Goal: Task Accomplishment & Management: Use online tool/utility

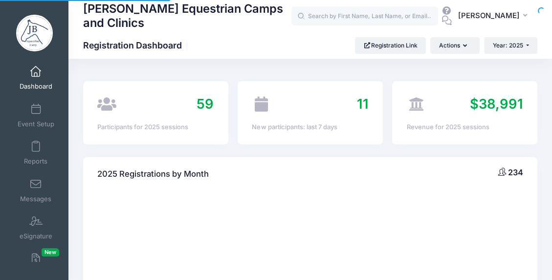
select select
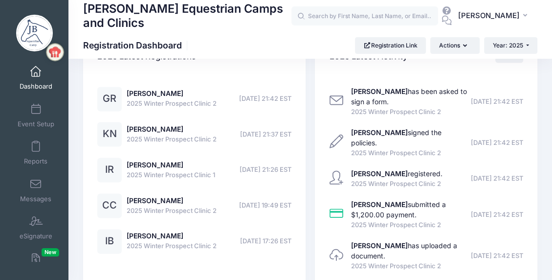
scroll to position [1075, 0]
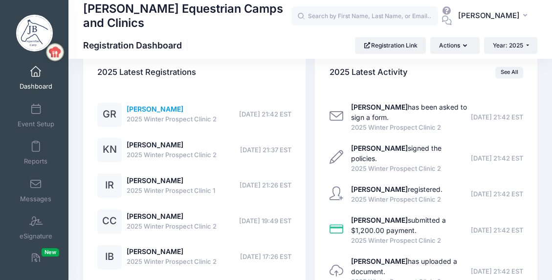
click at [153, 108] on link "Grace Riley" at bounding box center [155, 109] width 57 height 8
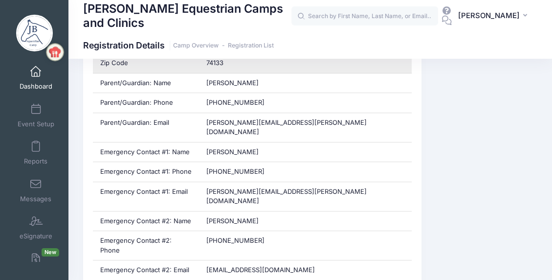
scroll to position [489, 0]
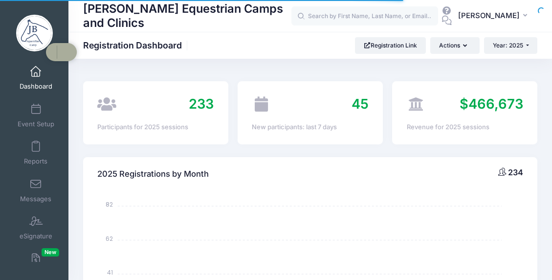
select select
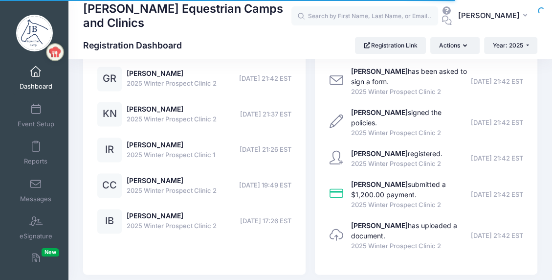
scroll to position [1075, 0]
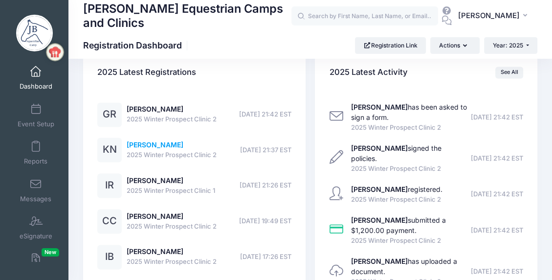
click at [156, 142] on link "[PERSON_NAME]" at bounding box center [155, 144] width 57 height 8
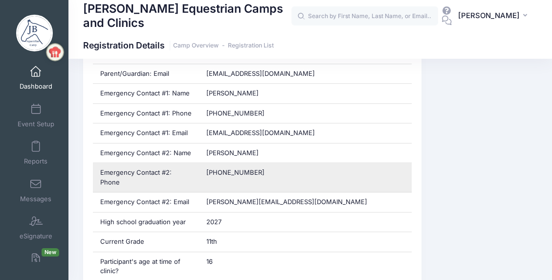
scroll to position [538, 0]
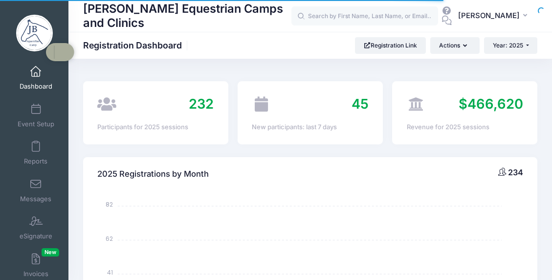
select select
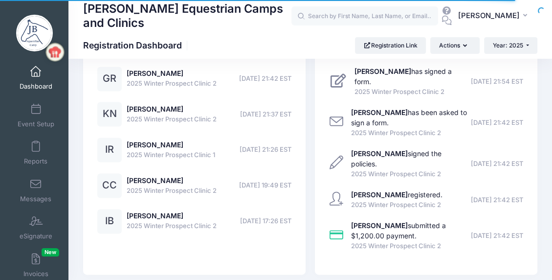
scroll to position [1075, 0]
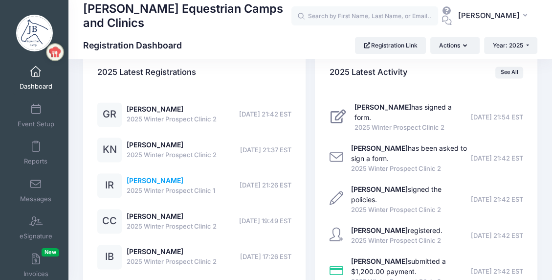
click at [150, 179] on link "Isabel Rainbolt" at bounding box center [155, 180] width 57 height 8
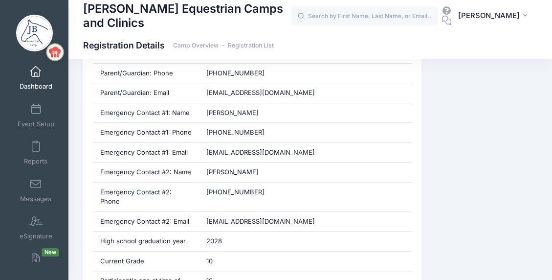
scroll to position [489, 0]
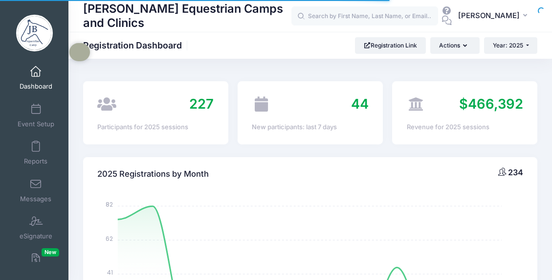
select select
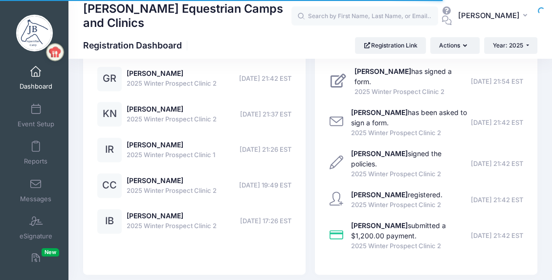
scroll to position [1075, 0]
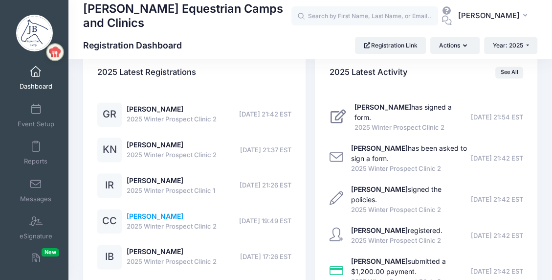
click at [152, 217] on link "[PERSON_NAME]" at bounding box center [155, 216] width 57 height 8
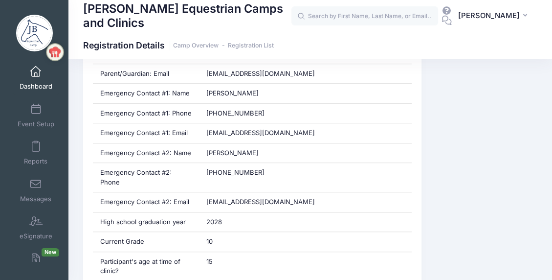
scroll to position [538, 0]
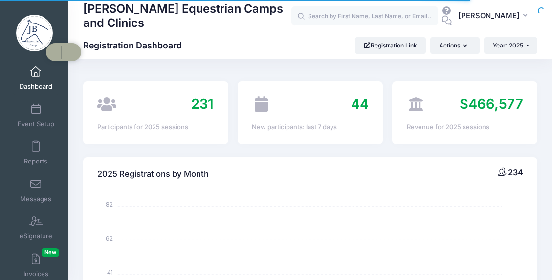
select select
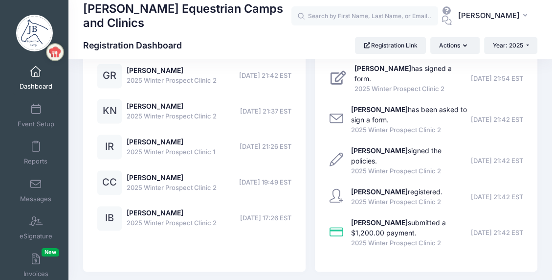
scroll to position [1124, 0]
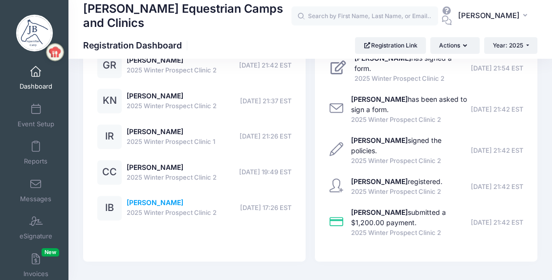
click at [146, 201] on link "[PERSON_NAME]" at bounding box center [155, 202] width 57 height 8
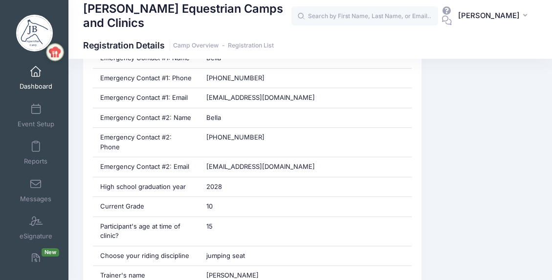
scroll to position [538, 0]
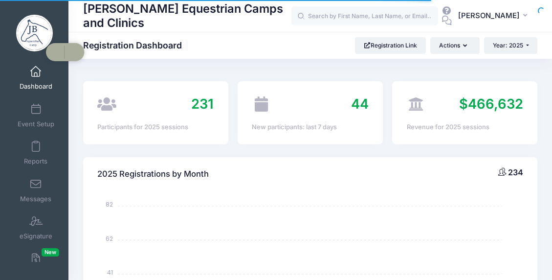
select select
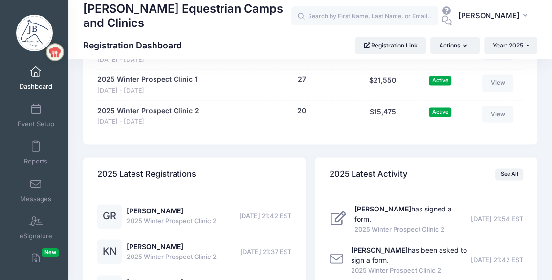
scroll to position [959, 0]
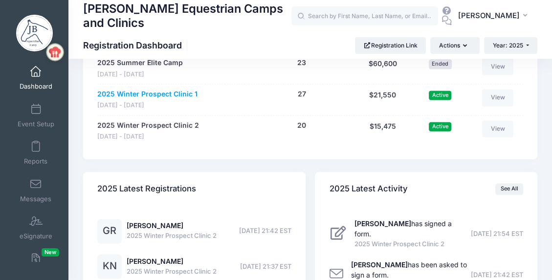
click at [171, 91] on link "2025 Winter Prospect Clinic 1" at bounding box center [147, 94] width 100 height 10
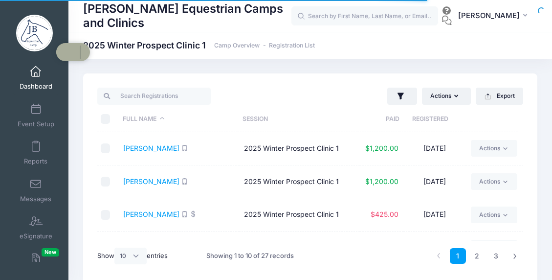
select select "10"
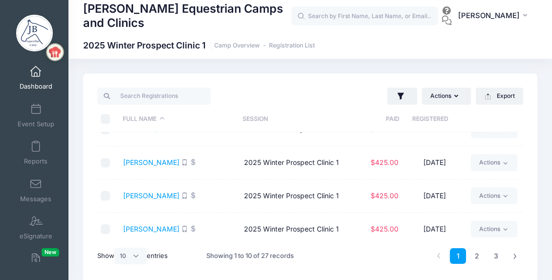
scroll to position [221, 0]
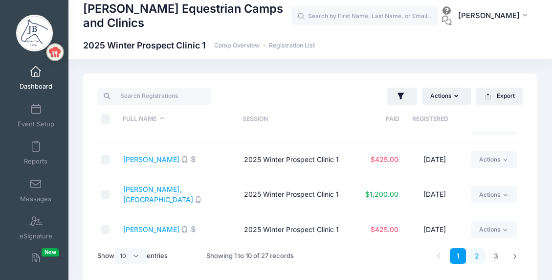
click at [477, 253] on link "2" at bounding box center [477, 256] width 16 height 16
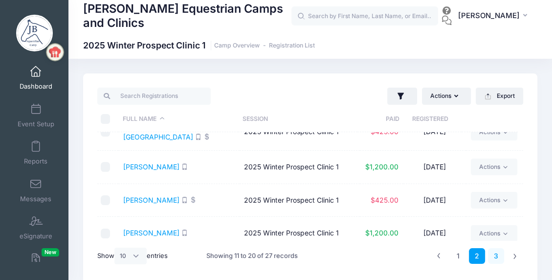
click at [495, 255] on link "3" at bounding box center [496, 256] width 16 height 16
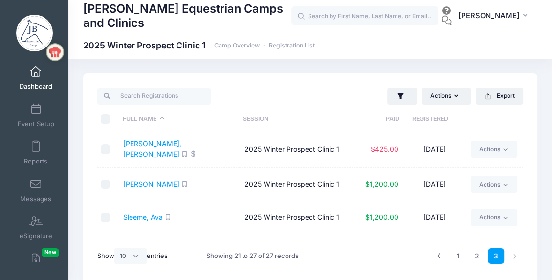
scroll to position [0, 0]
click at [475, 251] on link "2" at bounding box center [477, 256] width 16 height 16
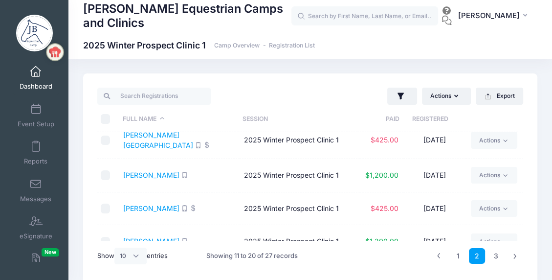
scroll to position [221, 0]
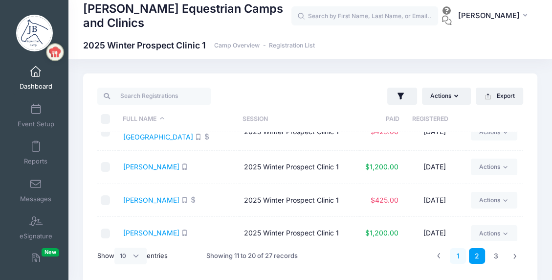
click at [456, 254] on link "1" at bounding box center [458, 256] width 16 height 16
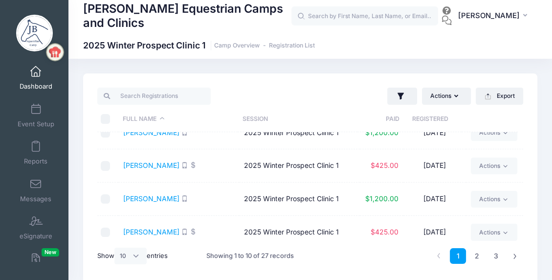
scroll to position [25, 0]
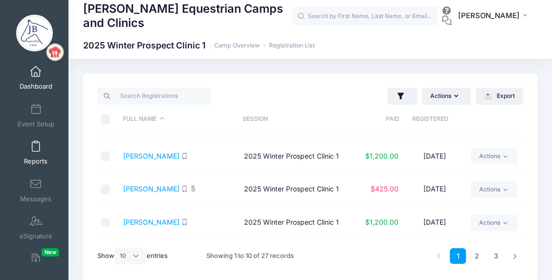
click at [36, 145] on span at bounding box center [36, 146] width 0 height 11
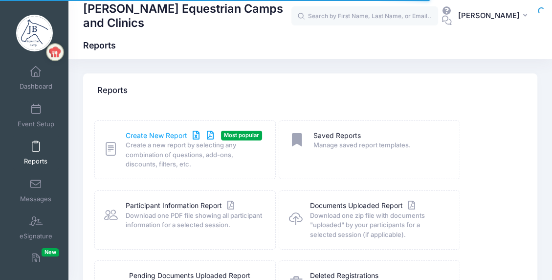
click at [148, 134] on link "Create New Report" at bounding box center [171, 136] width 91 height 10
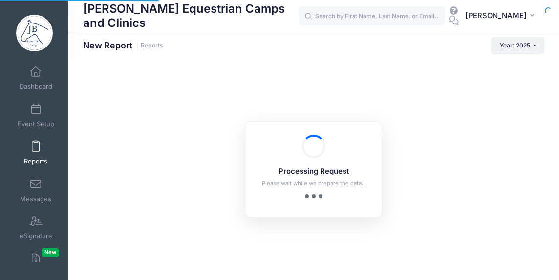
checkbox input "true"
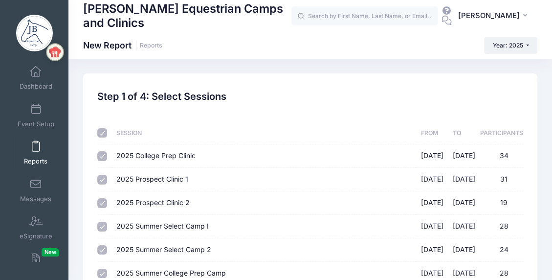
click at [104, 131] on input "checkbox" at bounding box center [102, 133] width 10 height 10
checkbox input "false"
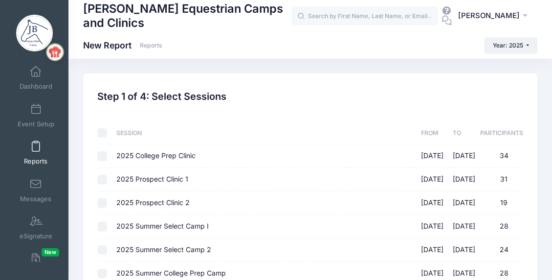
checkbox input "false"
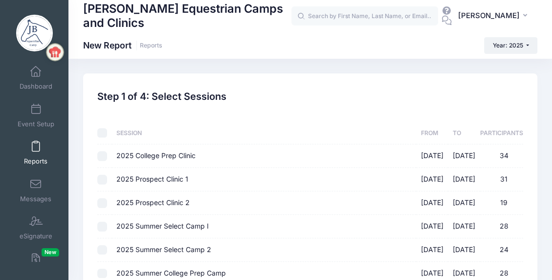
checkbox input "false"
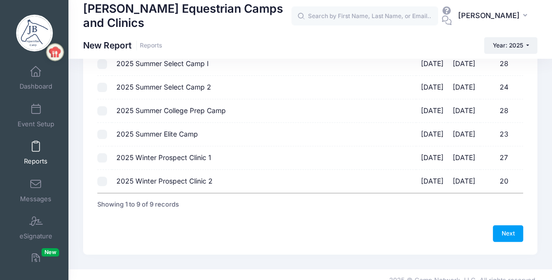
scroll to position [173, 0]
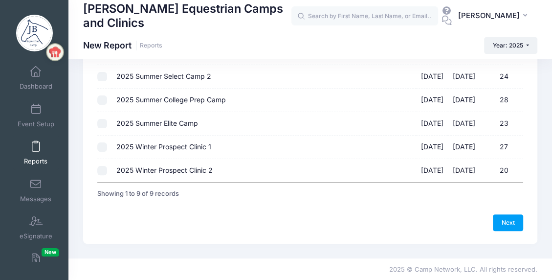
click at [102, 144] on input "2025 Winter Prospect Clinic 1 12/06/2025 - 12/07/2025 27" at bounding box center [102, 147] width 10 height 10
checkbox input "true"
click at [506, 219] on link "Next" at bounding box center [508, 222] width 30 height 17
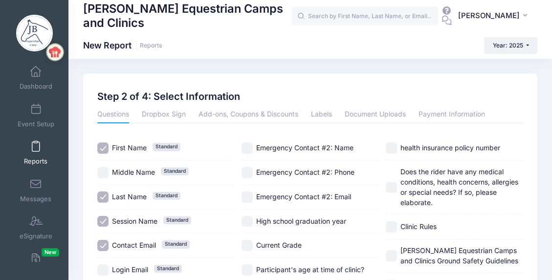
scroll to position [49, 0]
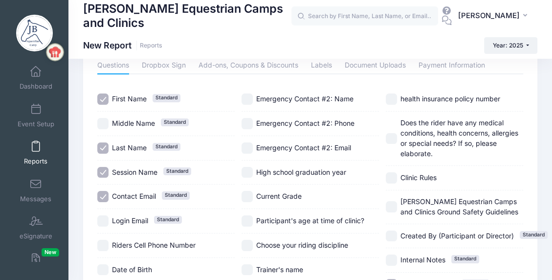
click at [104, 167] on input "Session Name Standard" at bounding box center [102, 172] width 11 height 11
checkbox input "false"
click at [104, 197] on input "Contact Email Standard" at bounding box center [102, 196] width 11 height 11
checkbox input "false"
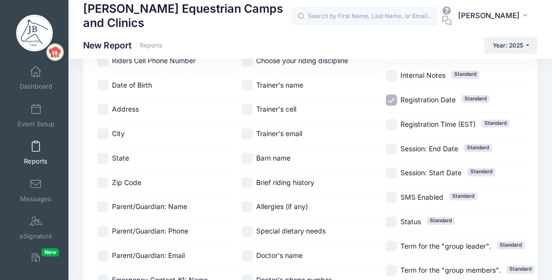
scroll to position [244, 0]
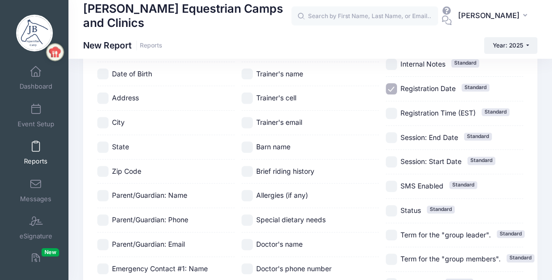
click at [107, 192] on input "Parent/Guardian: Name" at bounding box center [102, 195] width 11 height 11
checkbox input "true"
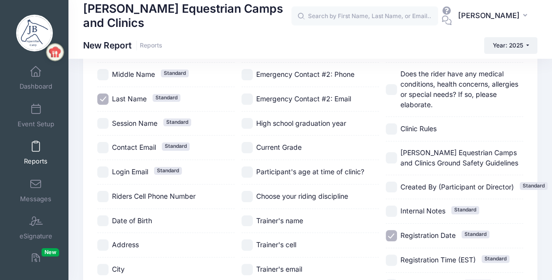
scroll to position [49, 0]
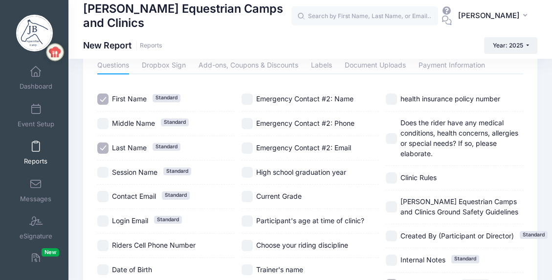
click at [249, 169] on input "High school graduation year" at bounding box center [246, 172] width 11 height 11
checkbox input "true"
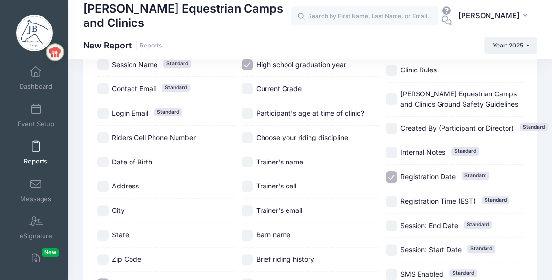
scroll to position [147, 0]
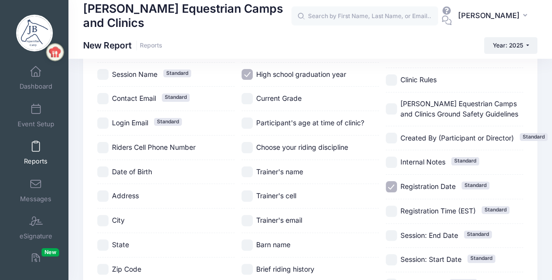
click at [246, 144] on input "Choose your riding discipline" at bounding box center [246, 147] width 11 height 11
checkbox input "true"
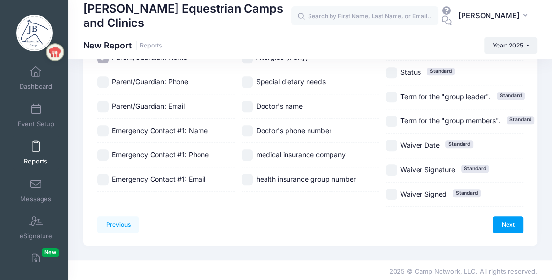
scroll to position [383, 0]
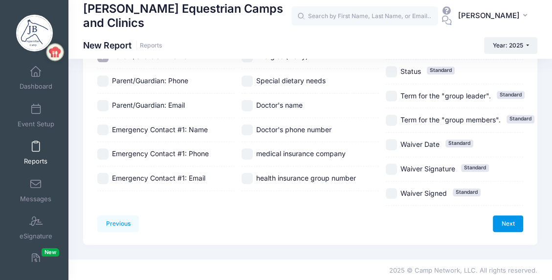
click at [511, 220] on link "Next" at bounding box center [508, 223] width 30 height 17
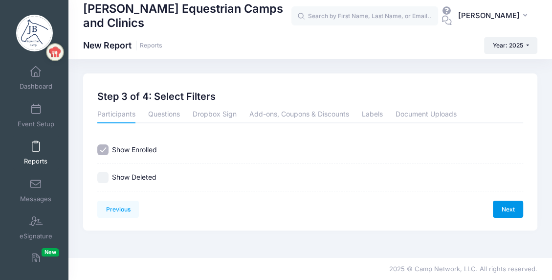
scroll to position [0, 0]
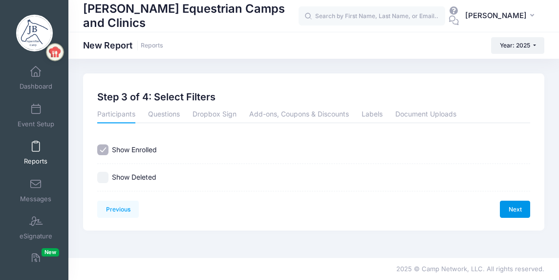
click at [510, 207] on link "Next" at bounding box center [515, 208] width 30 height 17
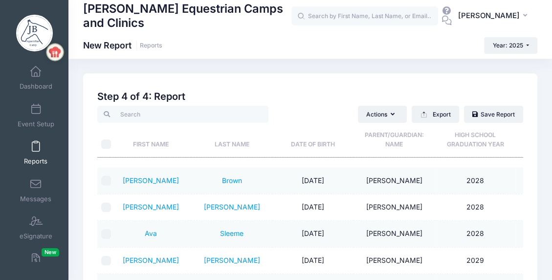
click at [229, 142] on th "Last Name" at bounding box center [231, 140] width 81 height 35
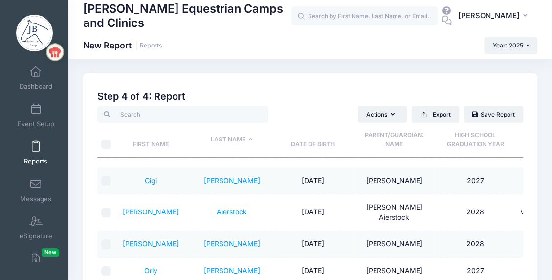
scroll to position [225, 0]
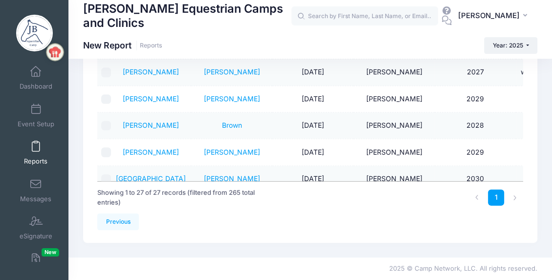
scroll to position [172, 0]
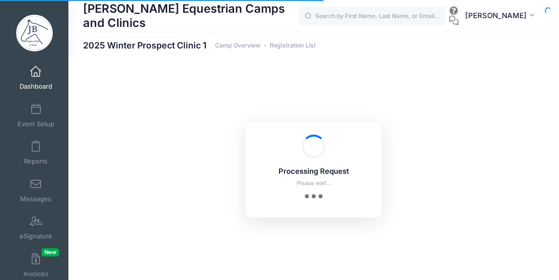
select select "10"
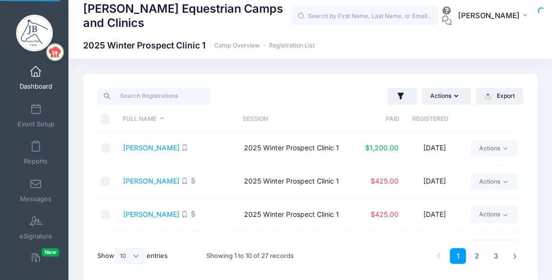
scroll to position [98, 0]
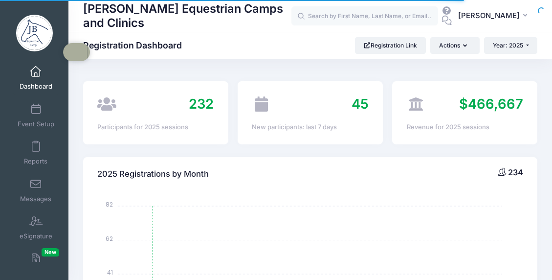
select select
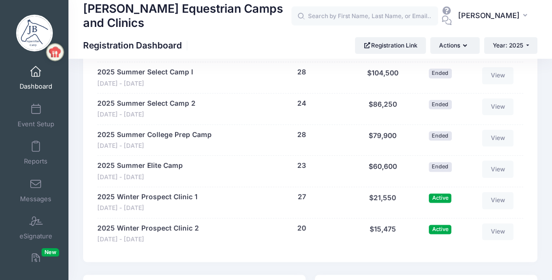
scroll to position [880, 0]
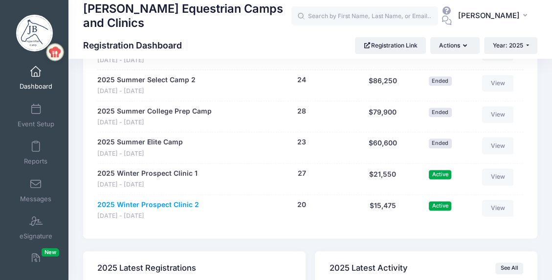
click at [148, 202] on link "2025 Winter Prospect Clinic 2" at bounding box center [148, 204] width 102 height 10
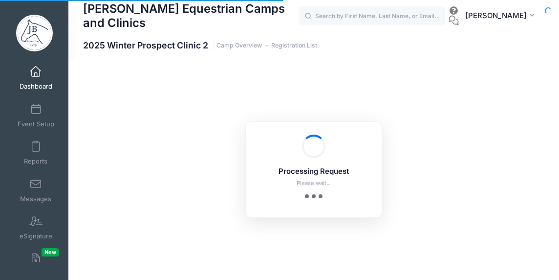
select select "10"
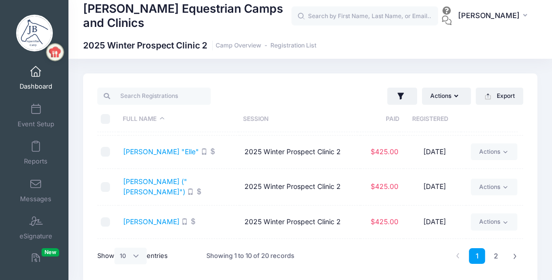
scroll to position [221, 0]
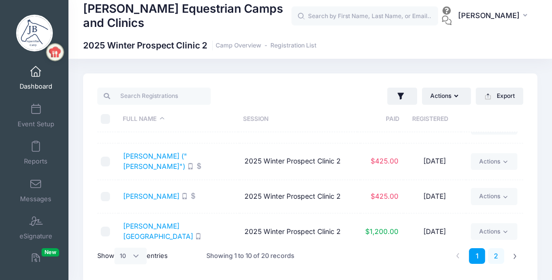
click at [496, 253] on link "2" at bounding box center [496, 256] width 16 height 16
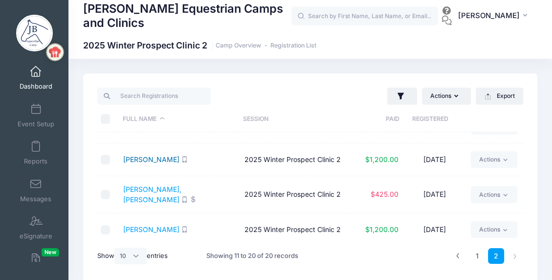
click at [151, 155] on link "Van Pelt, Mary" at bounding box center [151, 159] width 56 height 8
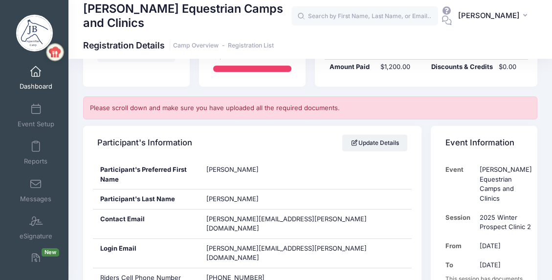
scroll to position [49, 0]
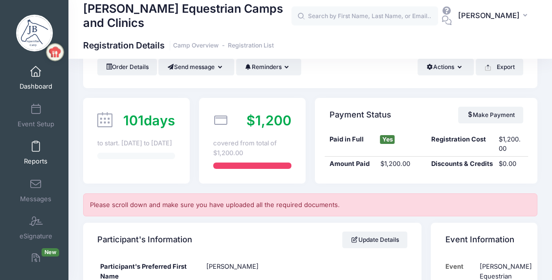
click at [36, 149] on span at bounding box center [36, 146] width 0 height 11
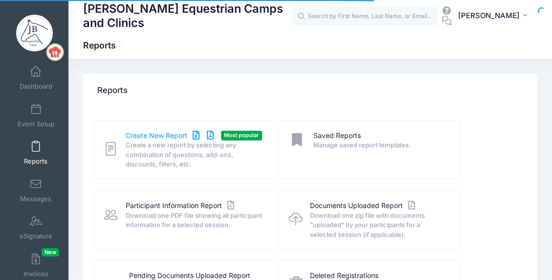
click at [170, 137] on link "Create New Report" at bounding box center [171, 136] width 91 height 10
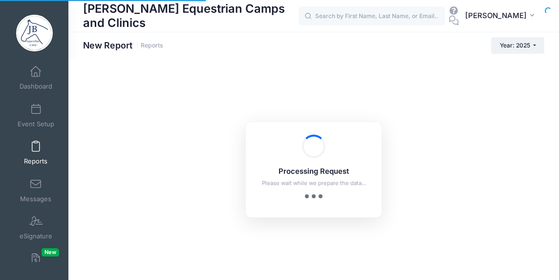
checkbox input "true"
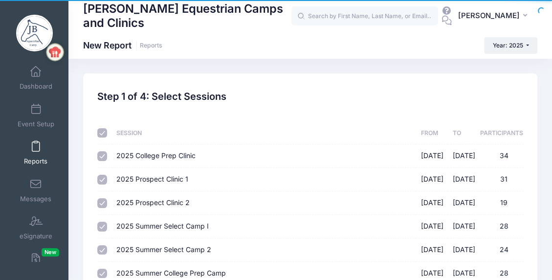
click at [104, 132] on input "checkbox" at bounding box center [102, 133] width 10 height 10
checkbox input "false"
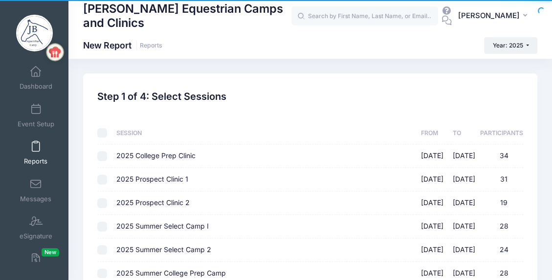
checkbox input "false"
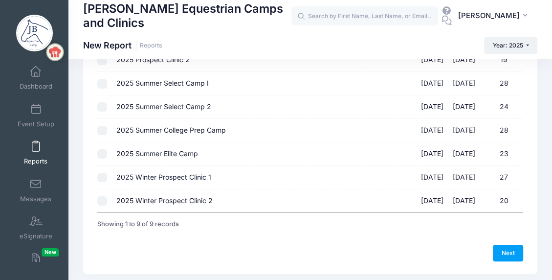
scroll to position [147, 0]
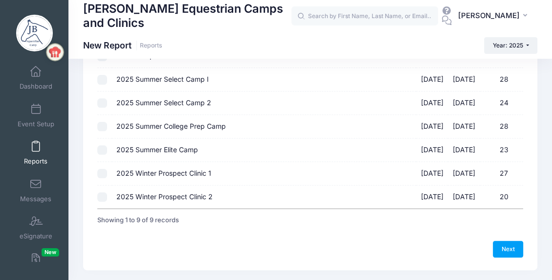
click at [143, 195] on span "2025 Winter Prospect Clinic 2" at bounding box center [164, 196] width 96 height 8
click at [107, 195] on input "2025 Winter Prospect Clinic 2 12/13/2025 - 12/14/2025 20" at bounding box center [102, 197] width 10 height 10
checkbox input "true"
click at [511, 248] on link "Next" at bounding box center [508, 249] width 30 height 17
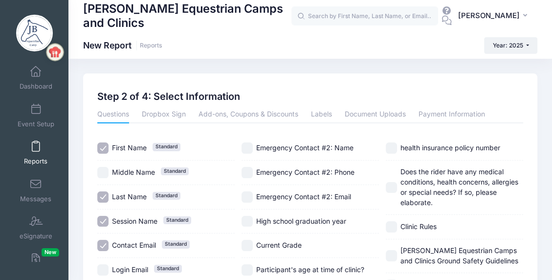
click at [103, 219] on input "Session Name Standard" at bounding box center [102, 221] width 11 height 11
checkbox input "false"
click at [104, 242] on input "Contact Email Standard" at bounding box center [102, 245] width 11 height 11
checkbox input "false"
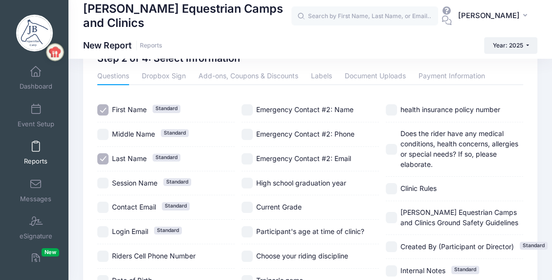
scroll to position [49, 0]
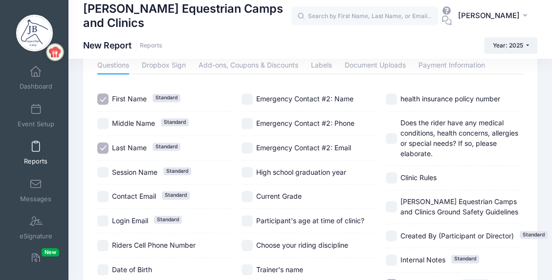
click at [247, 168] on input "High school graduation year" at bounding box center [246, 172] width 11 height 11
checkbox input "true"
click at [243, 242] on input "Choose your riding discipline" at bounding box center [246, 245] width 11 height 11
checkbox input "true"
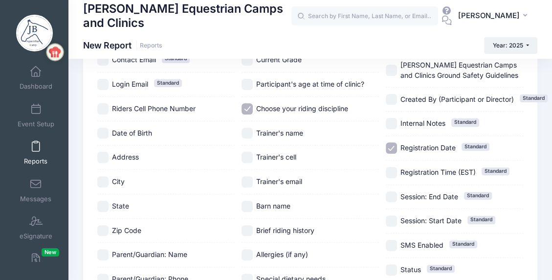
scroll to position [196, 0]
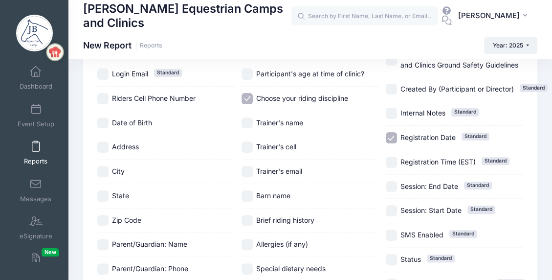
click at [103, 242] on input "Parent/Guardian: Name" at bounding box center [102, 244] width 11 height 11
checkbox input "true"
click at [392, 159] on input "Registration Time (EST) Standard" at bounding box center [391, 161] width 11 height 11
checkbox input "true"
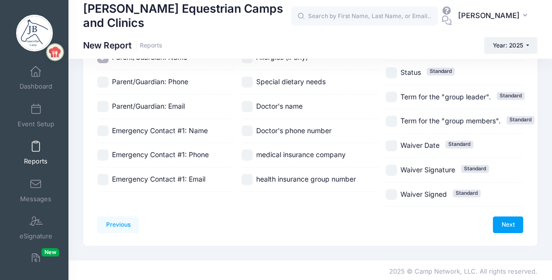
scroll to position [383, 0]
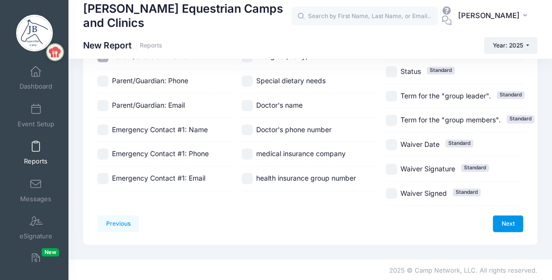
click at [511, 217] on link "Next" at bounding box center [508, 223] width 30 height 17
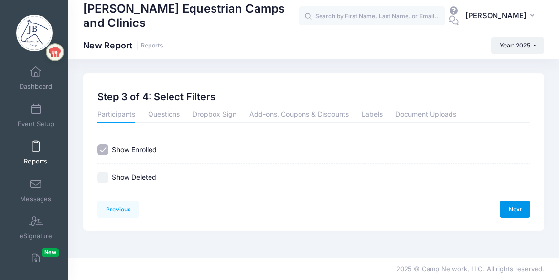
click at [522, 208] on link "Next" at bounding box center [515, 208] width 30 height 17
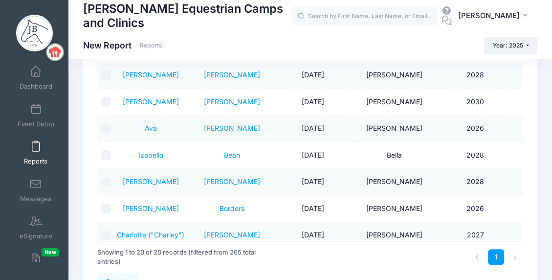
scroll to position [112, 0]
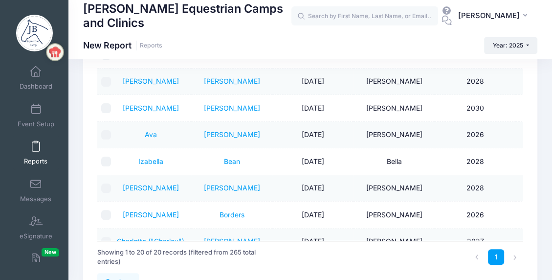
click at [36, 147] on span at bounding box center [36, 146] width 0 height 11
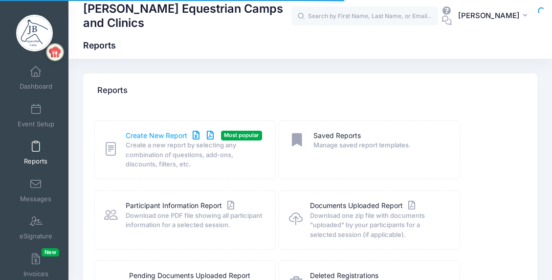
click at [156, 132] on link "Create New Report" at bounding box center [171, 136] width 91 height 10
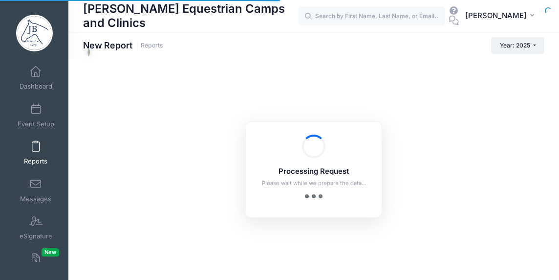
checkbox input "true"
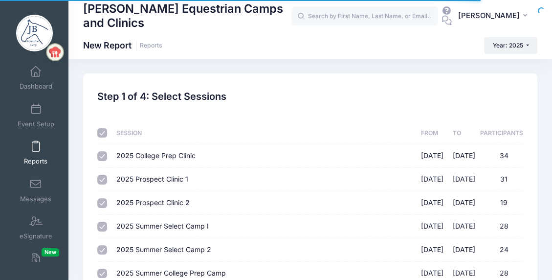
click at [101, 130] on input "checkbox" at bounding box center [102, 133] width 10 height 10
checkbox input "false"
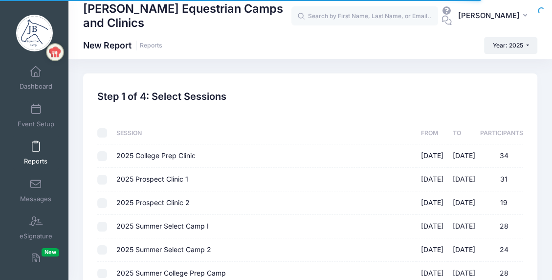
checkbox input "false"
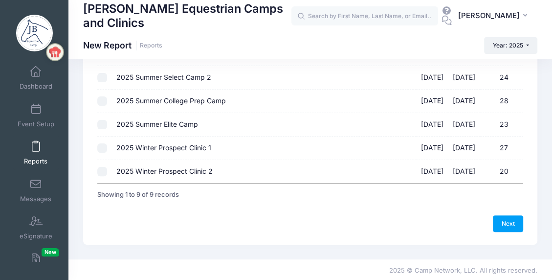
scroll to position [173, 0]
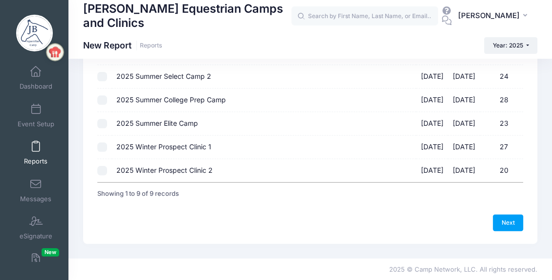
click at [100, 170] on input "2025 Winter Prospect Clinic 2 12/13/2025 - 12/14/2025 20" at bounding box center [102, 171] width 10 height 10
checkbox input "true"
drag, startPoint x: 507, startPoint y: 220, endPoint x: 475, endPoint y: 213, distance: 33.2
click at [506, 220] on link "Next" at bounding box center [508, 222] width 30 height 17
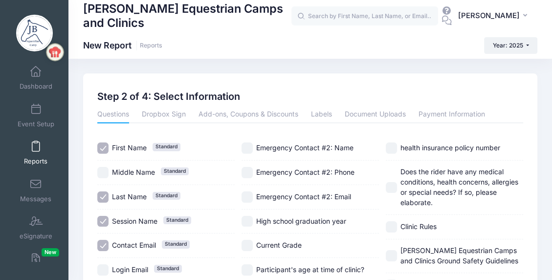
click at [103, 219] on input "Session Name Standard" at bounding box center [102, 221] width 11 height 11
checkbox input "false"
click at [104, 244] on input "Contact Email Standard" at bounding box center [102, 245] width 11 height 11
checkbox input "false"
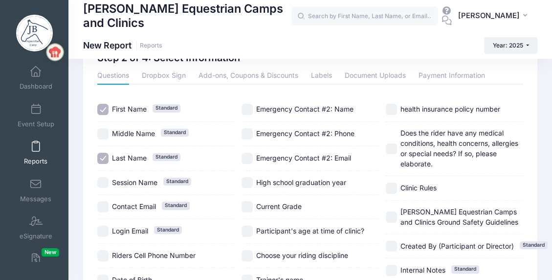
scroll to position [49, 0]
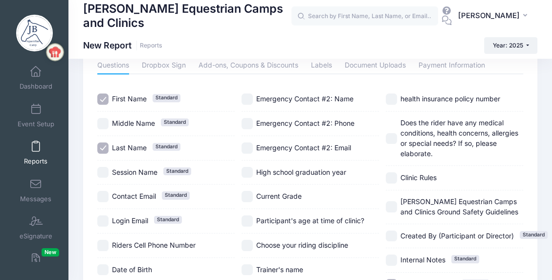
click at [247, 169] on input "High school graduation year" at bounding box center [246, 172] width 11 height 11
checkbox input "true"
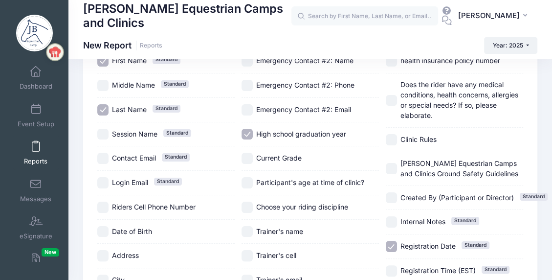
scroll to position [98, 0]
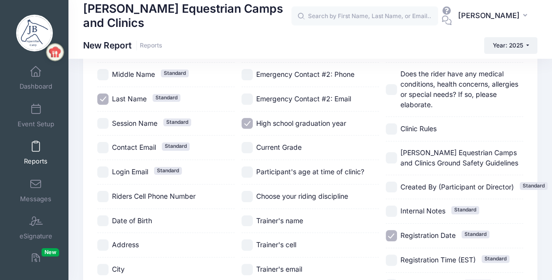
click at [247, 192] on input "Choose your riding discipline" at bounding box center [246, 196] width 11 height 11
checkbox input "true"
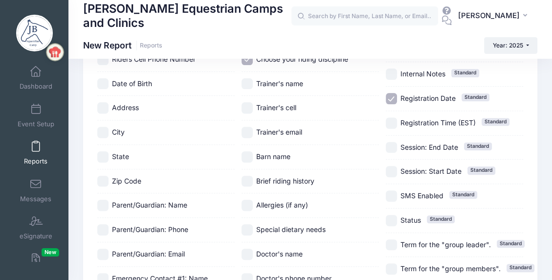
scroll to position [244, 0]
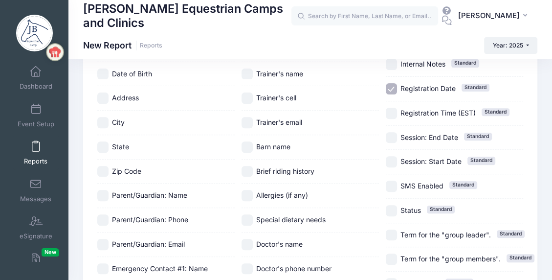
click at [104, 194] on input "Parent/Guardian: Name" at bounding box center [102, 195] width 11 height 11
checkbox input "true"
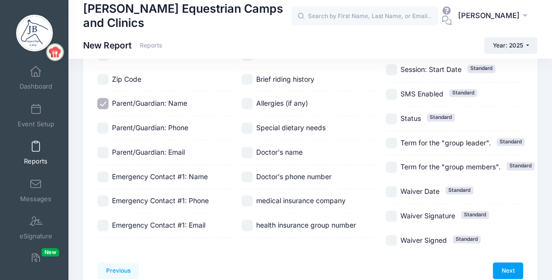
scroll to position [342, 0]
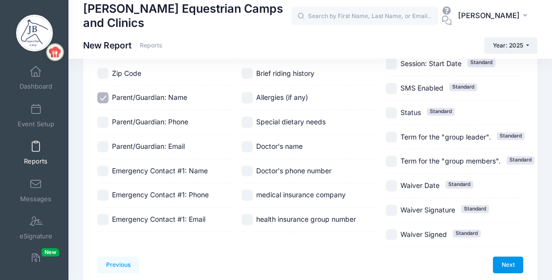
click at [510, 262] on link "Next" at bounding box center [508, 264] width 30 height 17
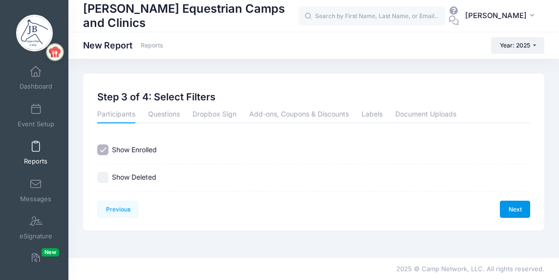
click at [519, 200] on link "Next" at bounding box center [515, 208] width 30 height 17
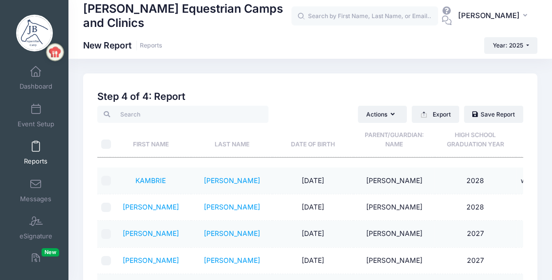
click at [36, 147] on span at bounding box center [36, 146] width 0 height 11
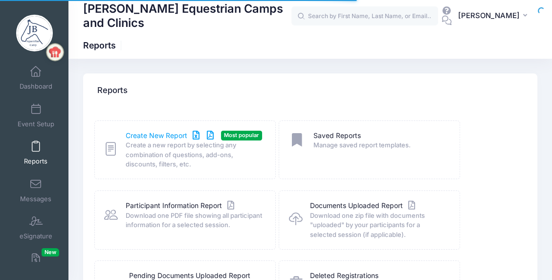
click at [155, 133] on link "Create New Report" at bounding box center [171, 136] width 91 height 10
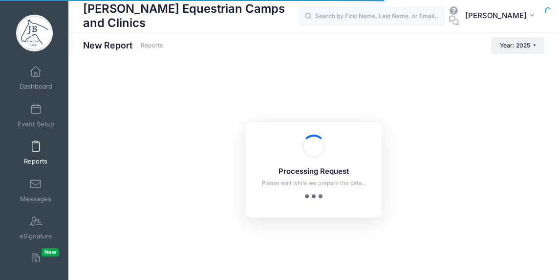
checkbox input "true"
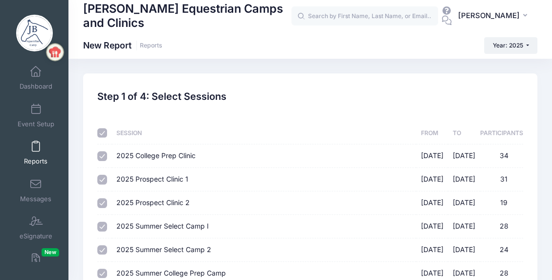
click at [104, 132] on input "checkbox" at bounding box center [102, 133] width 10 height 10
checkbox input "false"
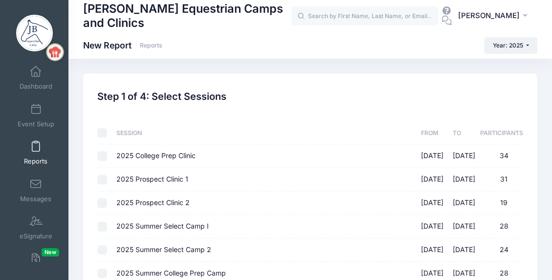
checkbox input "false"
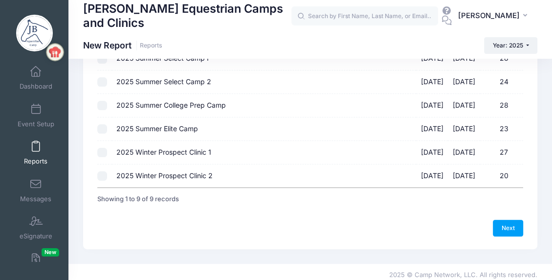
scroll to position [173, 0]
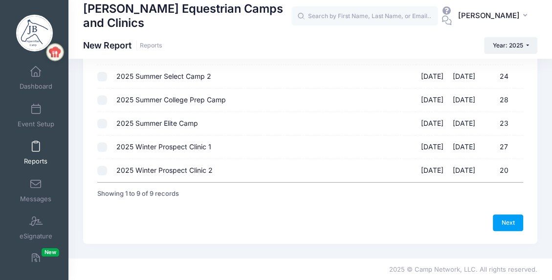
click at [102, 169] on input "2025 Winter Prospect Clinic 2 12/13/2025 - 12/14/2025 20" at bounding box center [102, 171] width 10 height 10
checkbox input "true"
click at [516, 222] on link "Next" at bounding box center [508, 222] width 30 height 17
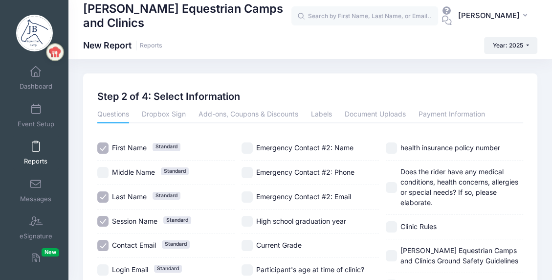
click at [102, 219] on input "Session Name Standard" at bounding box center [102, 221] width 11 height 11
checkbox input "false"
click at [102, 242] on input "Contact Email Standard" at bounding box center [102, 245] width 11 height 11
checkbox input "false"
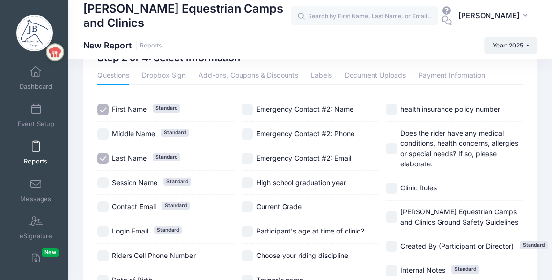
scroll to position [49, 0]
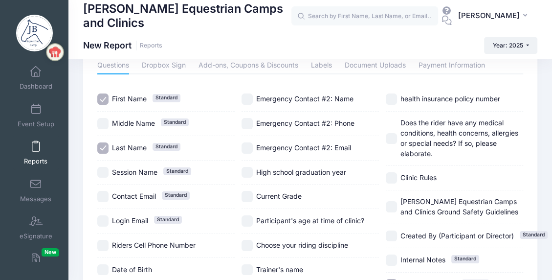
click at [248, 169] on input "High school graduation year" at bounding box center [246, 172] width 11 height 11
checkbox input "true"
click at [248, 242] on input "Choose your riding discipline" at bounding box center [246, 245] width 11 height 11
checkbox input "true"
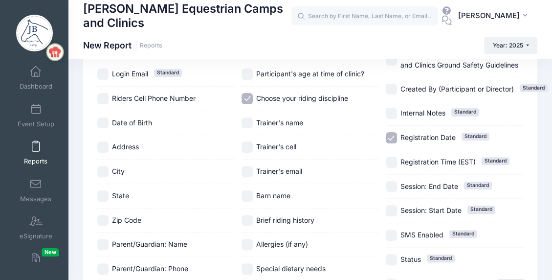
scroll to position [244, 0]
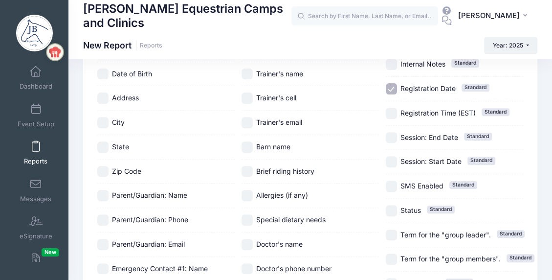
click at [393, 86] on input "Registration Date Standard" at bounding box center [391, 88] width 11 height 11
checkbox input "false"
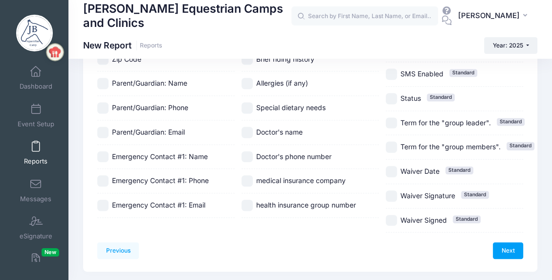
scroll to position [383, 0]
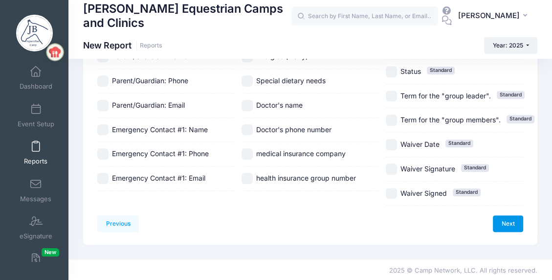
click at [512, 221] on link "Next" at bounding box center [508, 223] width 30 height 17
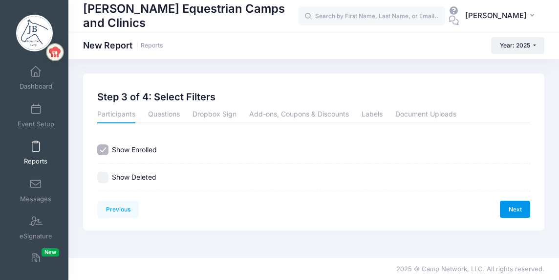
click at [510, 206] on link "Next" at bounding box center [515, 208] width 30 height 17
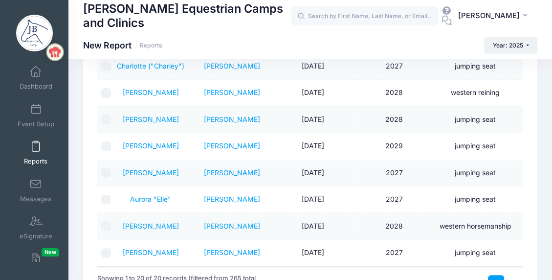
scroll to position [196, 0]
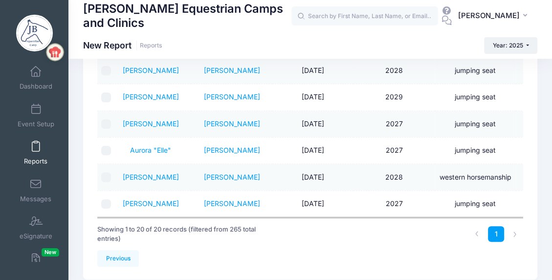
scroll to position [173, 0]
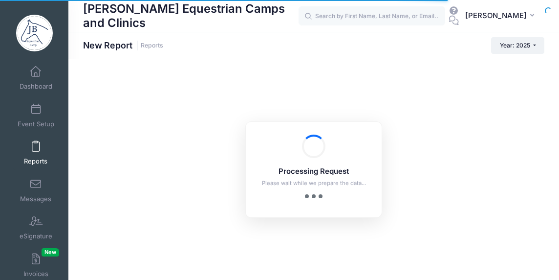
checkbox input "true"
